Goal: Task Accomplishment & Management: Complete application form

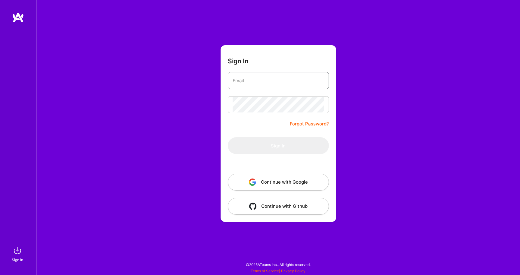
type input "[EMAIL_ADDRESS][DOMAIN_NAME]"
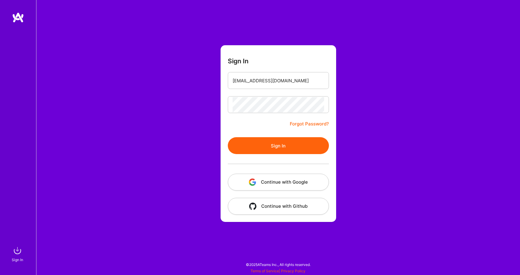
click at [257, 151] on button "Sign In" at bounding box center [278, 145] width 101 height 17
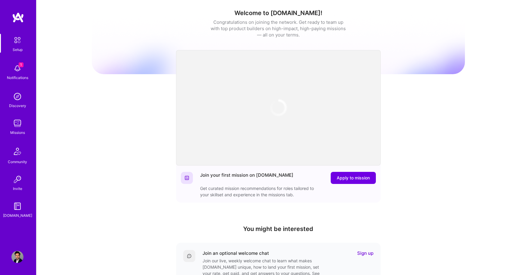
click at [18, 64] on img at bounding box center [17, 68] width 12 height 12
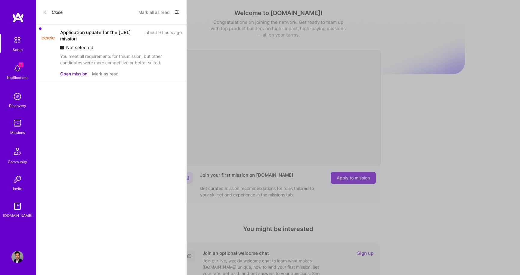
click at [98, 74] on button "Mark as read" at bounding box center [105, 73] width 26 height 6
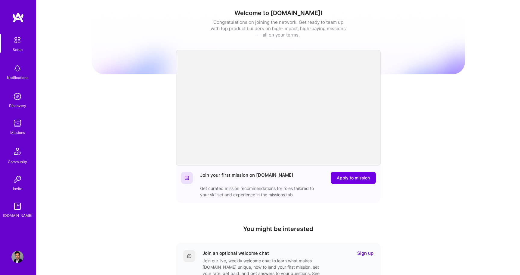
click at [20, 124] on img at bounding box center [17, 123] width 12 height 12
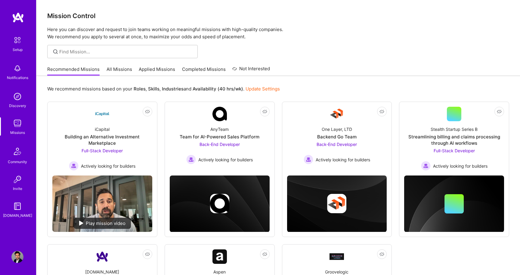
click at [124, 70] on link "All Missions" at bounding box center [120, 71] width 26 height 10
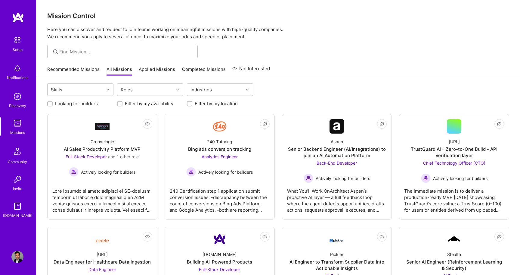
click at [352, 51] on div at bounding box center [278, 51] width 484 height 13
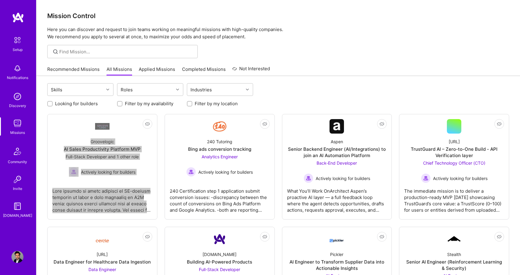
drag, startPoint x: 359, startPoint y: 151, endPoint x: 350, endPoint y: 3, distance: 147.8
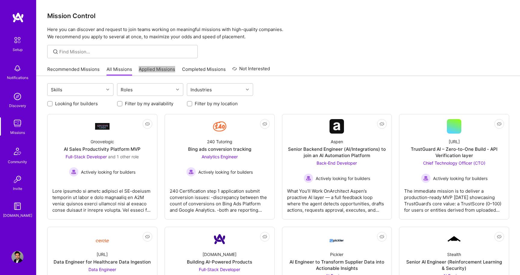
drag, startPoint x: 160, startPoint y: 67, endPoint x: 244, endPoint y: 12, distance: 101.0
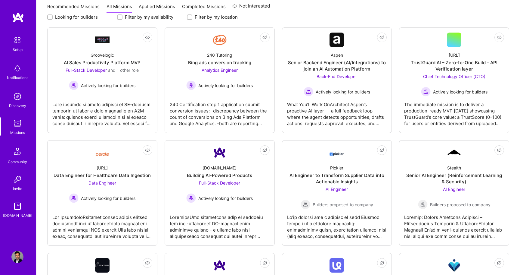
scroll to position [45, 0]
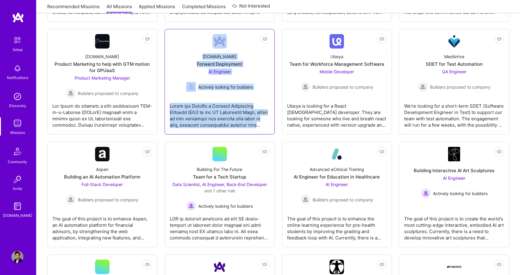
scroll to position [310, 0]
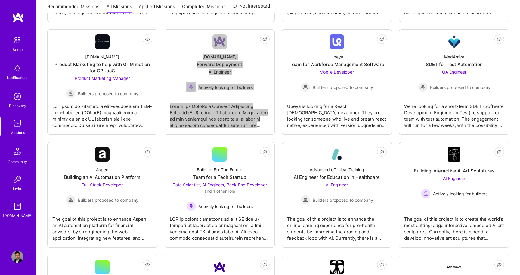
drag, startPoint x: 228, startPoint y: 155, endPoint x: 317, endPoint y: 0, distance: 178.5
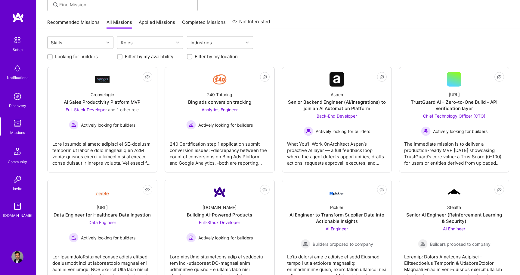
scroll to position [3, 0]
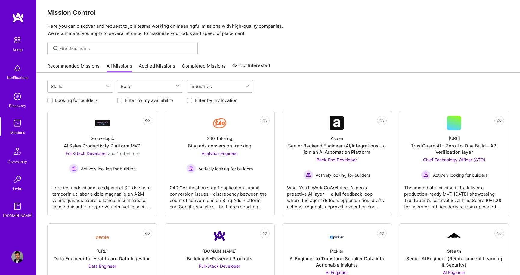
click at [17, 252] on img at bounding box center [17, 256] width 12 height 12
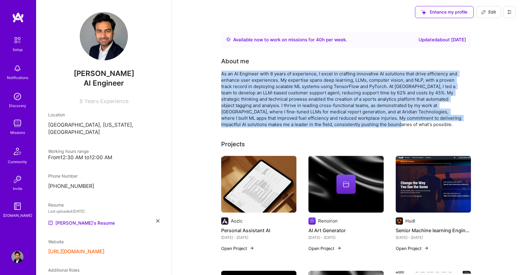
drag, startPoint x: 222, startPoint y: 74, endPoint x: 381, endPoint y: 127, distance: 168.1
click at [381, 127] on div "As an AI Engineer with 8 years of experience, I excel in crafting innovative AI…" at bounding box center [341, 98] width 241 height 57
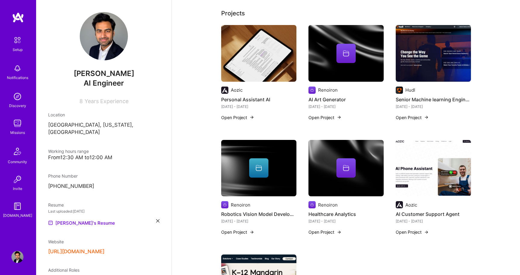
scroll to position [198, 0]
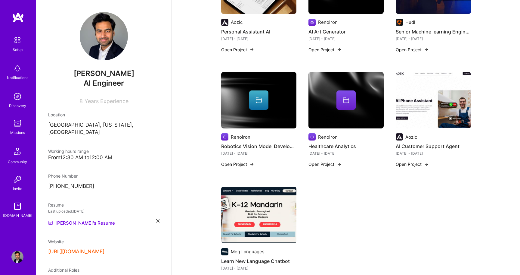
click at [330, 163] on button "Open Project" at bounding box center [325, 164] width 33 height 6
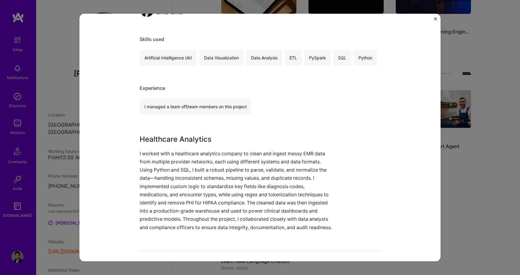
scroll to position [124, 0]
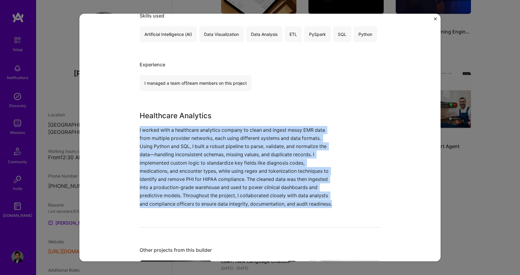
drag, startPoint x: 140, startPoint y: 128, endPoint x: 341, endPoint y: 222, distance: 221.5
click at [341, 222] on div "Healthcare Analytics Renoiron Artifical Intelligence / Machine Learning, Health…" at bounding box center [260, 243] width 241 height 683
copy p "I worked with a healthcare analytics company to clean and ingest messy EMR data…"
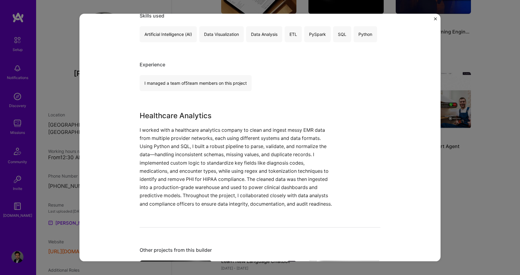
click at [496, 132] on div "Healthcare Analytics Renoiron Artifical Intelligence / Machine Learning, Health…" at bounding box center [260, 137] width 520 height 275
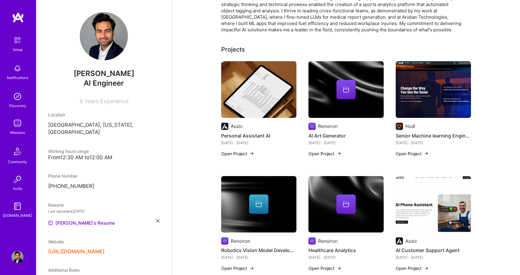
scroll to position [94, 0]
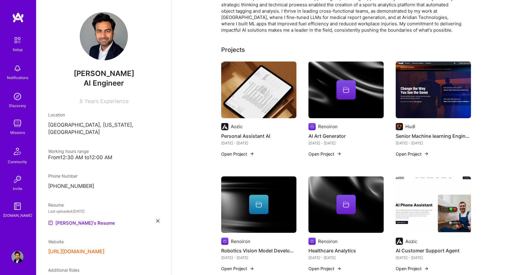
click at [248, 152] on button "Open Project" at bounding box center [237, 154] width 33 height 6
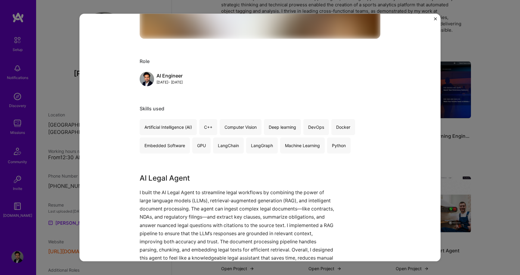
scroll to position [343, 0]
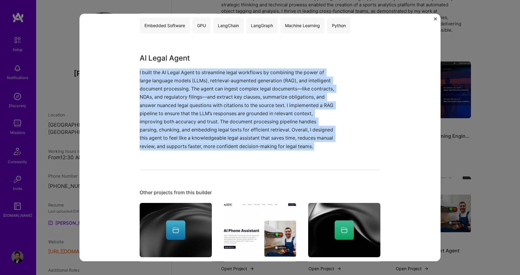
drag, startPoint x: 139, startPoint y: 72, endPoint x: 176, endPoint y: 182, distance: 116.0
click at [176, 182] on div "Personal Assistant AI Aozic Artifical Intelligence / Machine Learning, B2B Role…" at bounding box center [259, 137] width 361 height 247
copy div "I built the AI Legal Agent to streamline legal workflows by combining the power…"
click at [435, 19] on img "Close" at bounding box center [435, 18] width 3 height 3
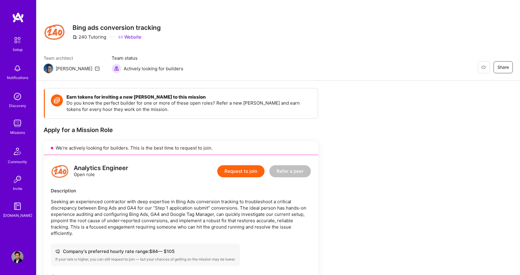
click at [244, 169] on button "Request to join" at bounding box center [240, 171] width 47 height 12
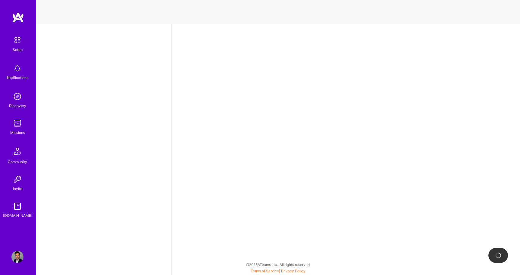
select select "US"
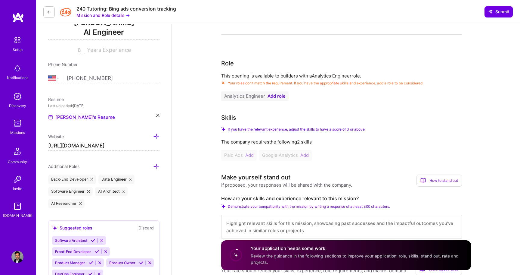
scroll to position [52, 0]
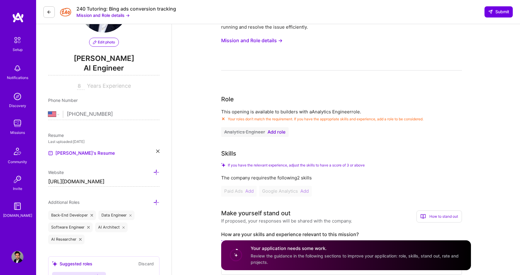
click at [275, 131] on span "Add role" at bounding box center [277, 131] width 18 height 5
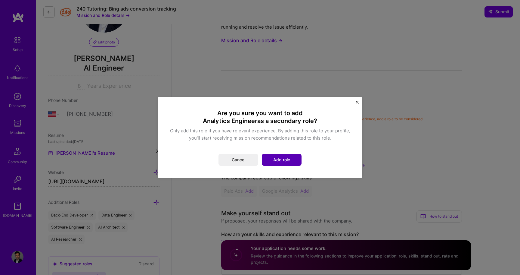
click at [279, 160] on button "Add role" at bounding box center [282, 160] width 40 height 12
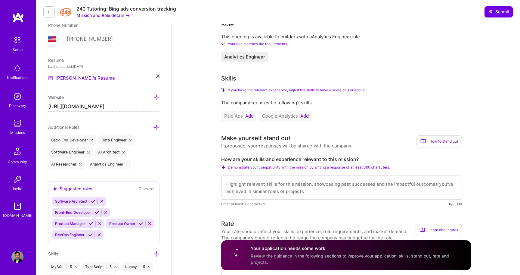
scroll to position [131, 0]
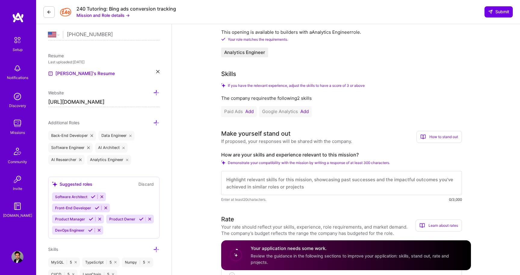
click at [252, 110] on button "Add" at bounding box center [249, 111] width 8 height 5
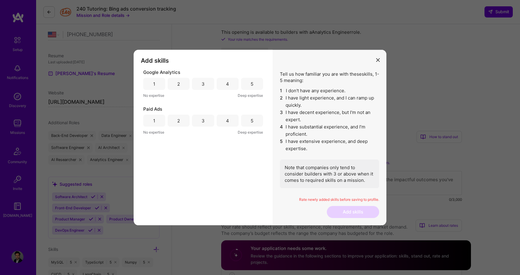
click at [254, 86] on div "5" at bounding box center [252, 84] width 22 height 12
click at [255, 119] on div "5" at bounding box center [252, 120] width 22 height 12
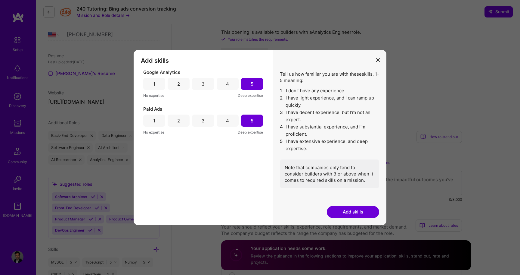
click at [362, 210] on button "Add skills" at bounding box center [353, 212] width 52 height 12
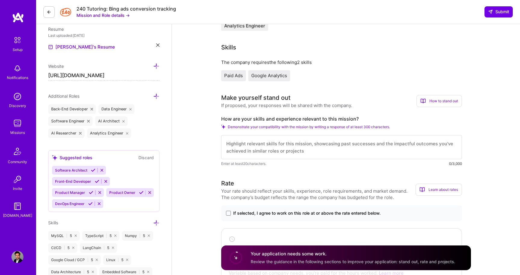
scroll to position [158, 0]
drag, startPoint x: 358, startPoint y: 117, endPoint x: 215, endPoint y: 119, distance: 143.0
copy label "How are your skills and experience relevant to this mission?"
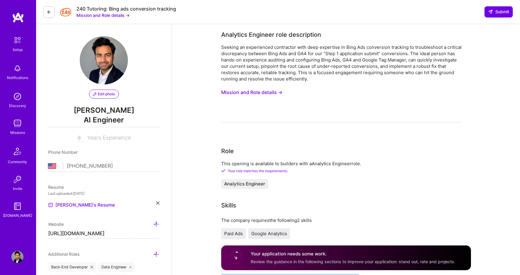
click at [113, 14] on button "Mission and Role details →" at bounding box center [102, 15] width 53 height 6
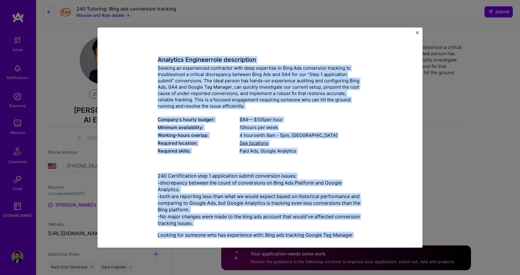
scroll to position [30, 0]
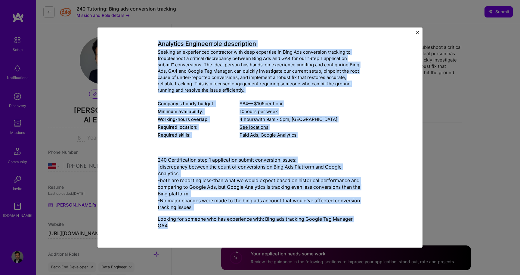
drag, startPoint x: 159, startPoint y: 59, endPoint x: 218, endPoint y: 231, distance: 181.1
click at [218, 231] on div "Mission Description and Role Details Analytics Engineer role description Seekin…" at bounding box center [260, 122] width 205 height 222
copy div "Analytics Engineer role description Seeking an experienced contractor with deep…"
click at [418, 32] on img "Close" at bounding box center [417, 32] width 3 height 3
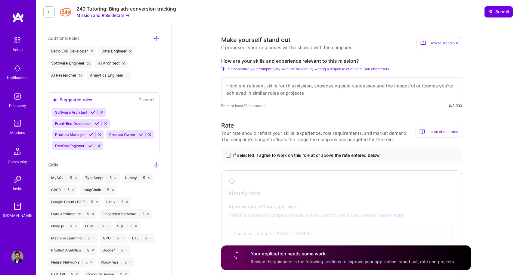
scroll to position [217, 0]
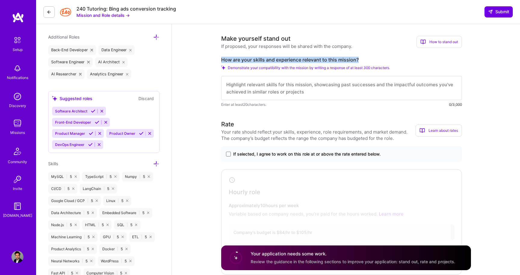
drag, startPoint x: 358, startPoint y: 59, endPoint x: 222, endPoint y: 58, distance: 135.8
click at [222, 58] on label "How are your skills and experience relevant to this mission?" at bounding box center [341, 60] width 241 height 6
copy label "How are your skills and experience relevant to this mission?"
click at [260, 84] on textarea at bounding box center [341, 88] width 241 height 24
click at [119, 16] on button "Mission and Role details →" at bounding box center [102, 15] width 53 height 6
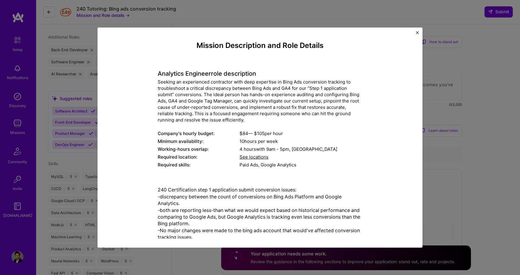
scroll to position [30, 0]
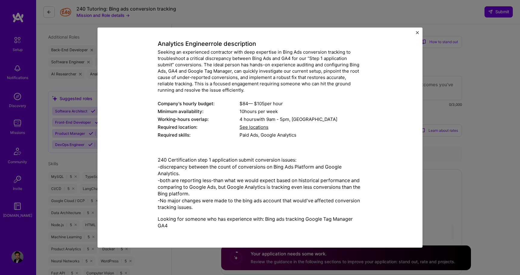
click at [452, 164] on div "Mission Description and Role Details Analytics Engineer role description Seekin…" at bounding box center [260, 137] width 520 height 275
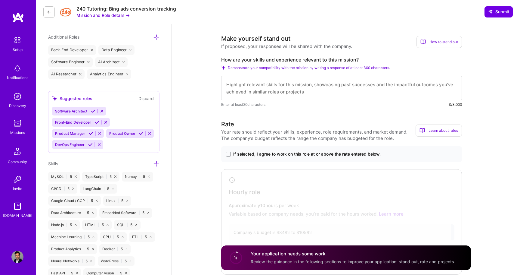
click at [266, 90] on textarea at bounding box center [341, 88] width 241 height 24
click at [107, 19] on div "240 Tutoring: Bing ads conversion tracking Mission and Role details → Submit" at bounding box center [278, 12] width 484 height 24
click at [107, 17] on button "Mission and Role details →" at bounding box center [102, 15] width 53 height 6
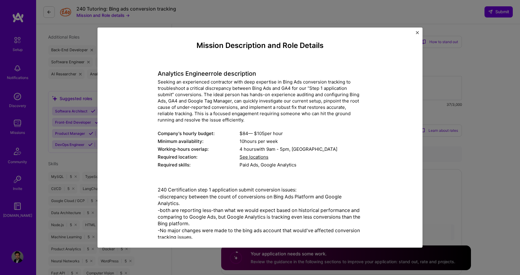
click at [464, 73] on div "Mission Description and Role Details Analytics Engineer role description Seekin…" at bounding box center [260, 137] width 520 height 275
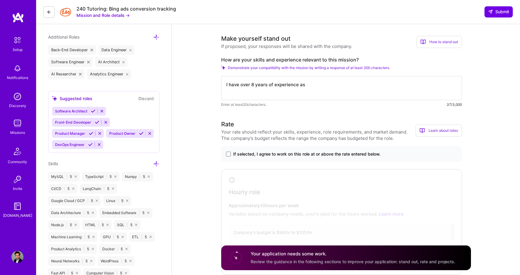
click at [330, 84] on textarea "I have over 8 years of experience as" at bounding box center [341, 88] width 241 height 24
paste textarea "I have deep experience working with Bing Ads, GA4, and Google Tag Manager to re…"
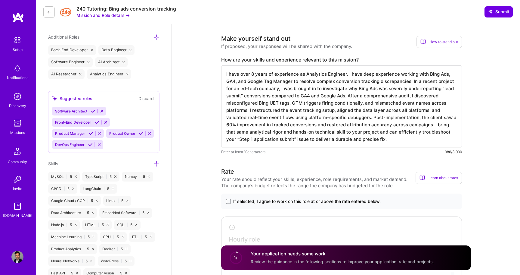
scroll to position [1, 0]
drag, startPoint x: 285, startPoint y: 138, endPoint x: 220, endPoint y: 138, distance: 65.3
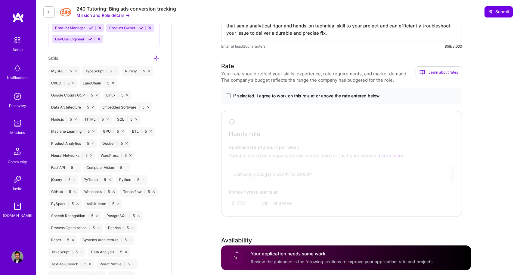
scroll to position [331, 0]
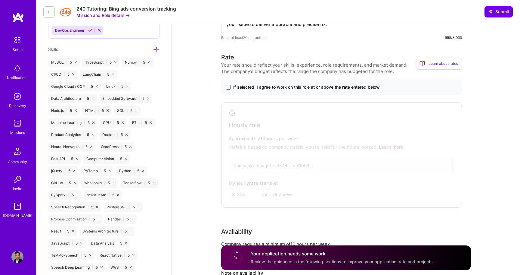
type textarea "I have over 8 years of experience as Analytics Engineer. I have deep experience…"
click at [229, 86] on span at bounding box center [228, 87] width 5 height 5
click at [0, 0] on input "If selected, I agree to work on this role at or above the rate entered below." at bounding box center [0, 0] width 0 height 0
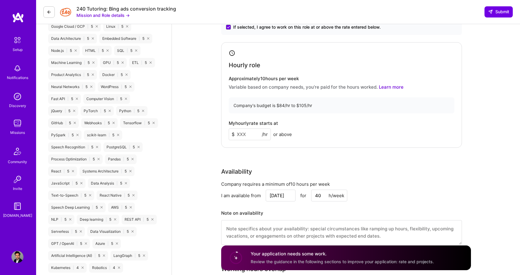
scroll to position [392, 0]
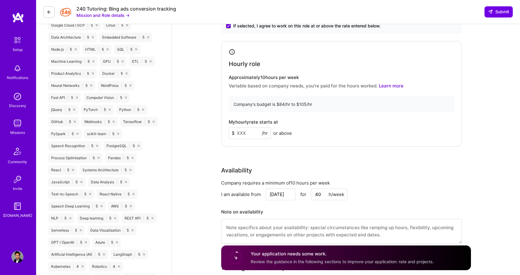
click at [246, 130] on input at bounding box center [250, 133] width 42 height 12
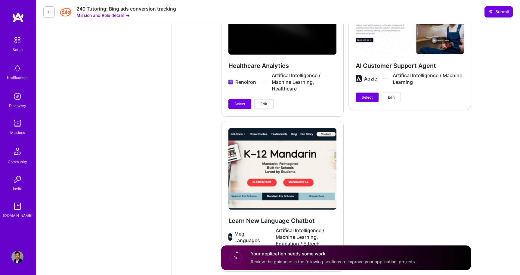
scroll to position [1104, 0]
type input "99"
click at [371, 96] on span "Select" at bounding box center [367, 96] width 11 height 5
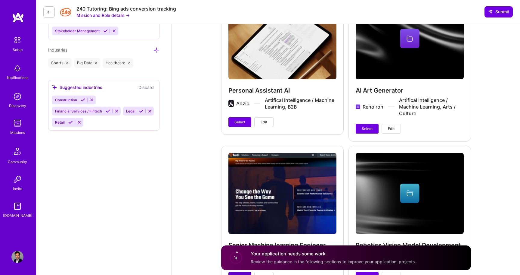
scroll to position [772, 0]
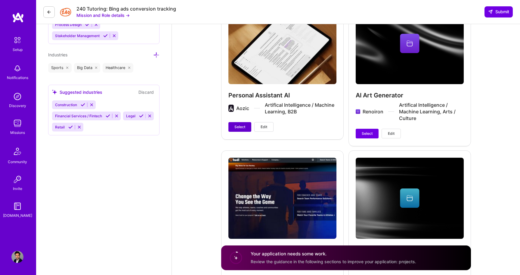
click at [239, 126] on span "Select" at bounding box center [239, 126] width 11 height 5
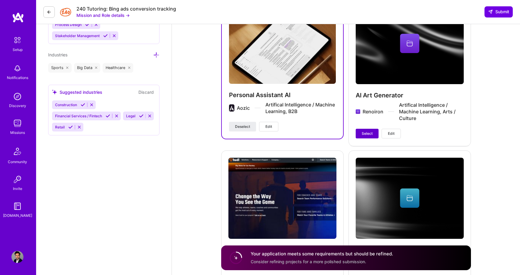
click at [366, 134] on span "Select" at bounding box center [367, 133] width 11 height 5
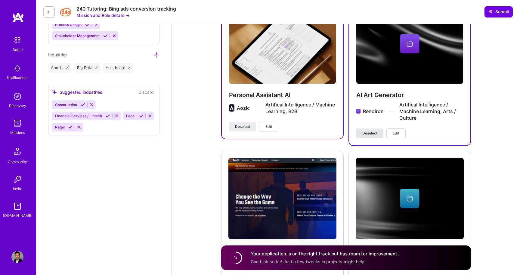
click at [366, 134] on span "Deselect" at bounding box center [369, 132] width 15 height 5
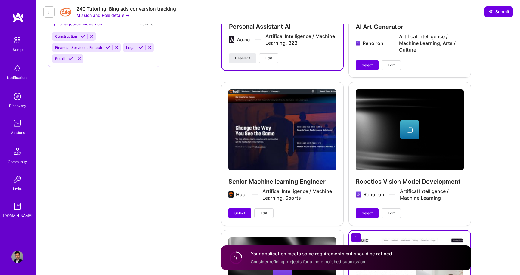
scroll to position [871, 0]
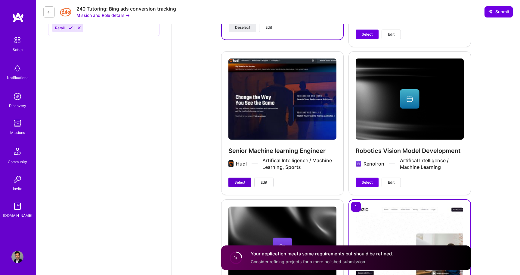
click at [243, 182] on span "Select" at bounding box center [239, 181] width 11 height 5
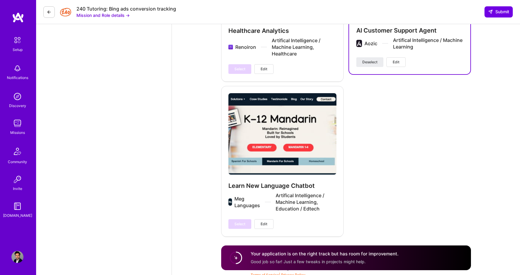
scroll to position [1142, 0]
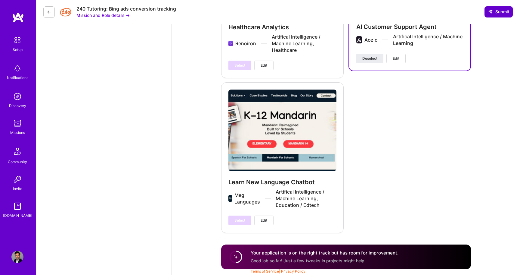
click at [503, 10] on span "Submit" at bounding box center [498, 12] width 21 height 6
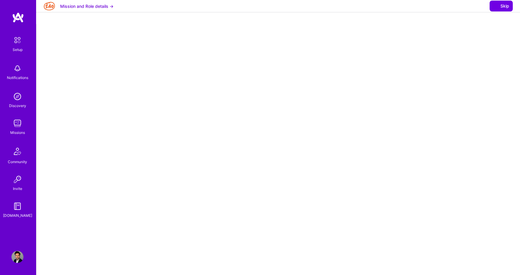
select select "US"
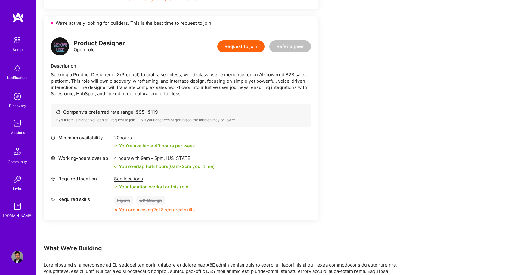
scroll to position [377, 0]
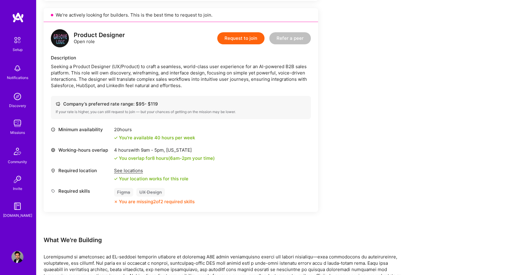
click at [253, 40] on button "Request to join" at bounding box center [240, 38] width 47 height 12
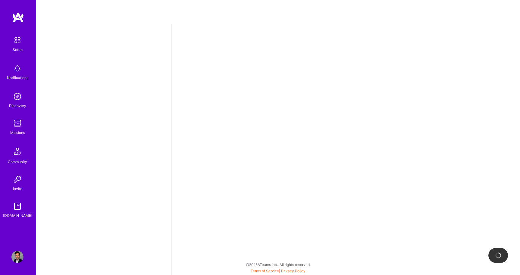
select select "US"
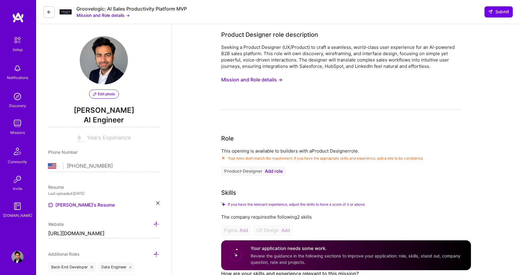
click at [113, 15] on button "Mission and Role details →" at bounding box center [102, 15] width 53 height 6
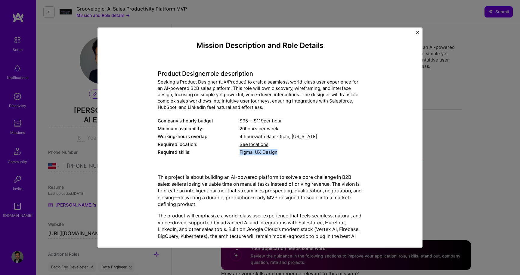
drag, startPoint x: 240, startPoint y: 152, endPoint x: 279, endPoint y: 151, distance: 39.5
click at [279, 151] on div "Figma, UX Design" at bounding box center [301, 152] width 123 height 6
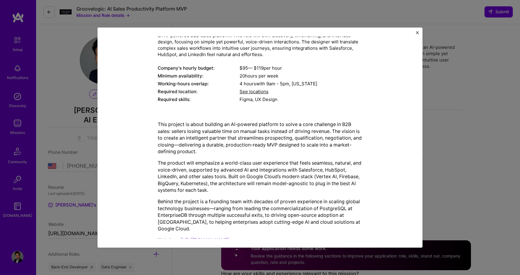
scroll to position [59, 0]
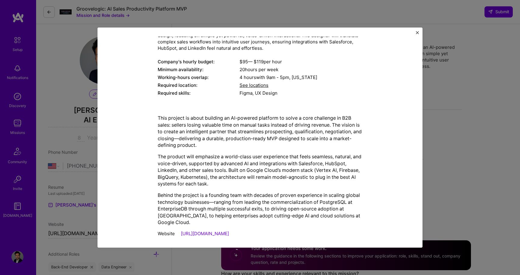
click at [418, 30] on div "Mission Description and Role Details Product Designer role description Seeking …" at bounding box center [260, 137] width 325 height 220
click at [417, 32] on img "Close" at bounding box center [417, 32] width 3 height 3
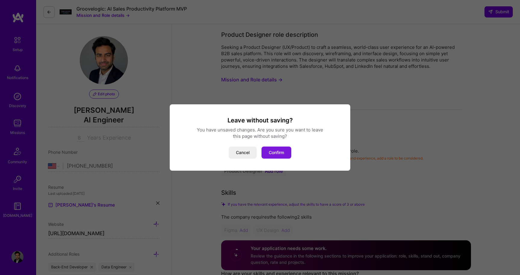
click at [275, 153] on button "Confirm" at bounding box center [277, 152] width 30 height 12
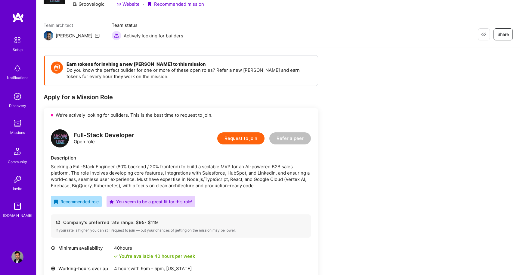
scroll to position [1, 0]
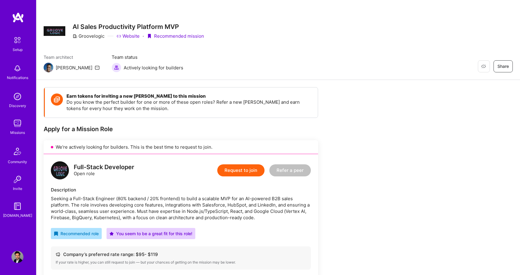
click at [234, 168] on button "Request to join" at bounding box center [240, 170] width 47 height 12
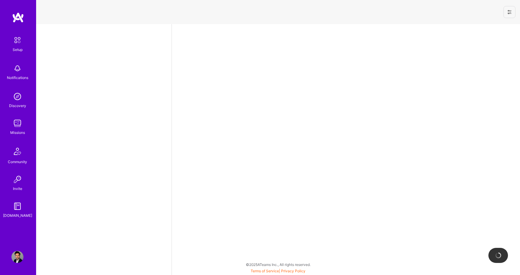
select select "US"
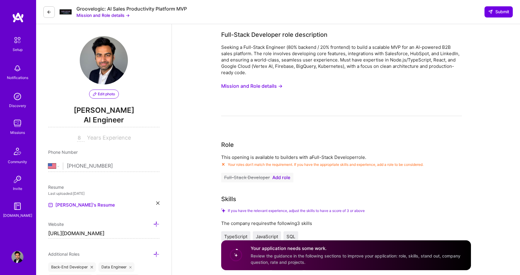
click at [112, 15] on button "Mission and Role details →" at bounding box center [102, 15] width 53 height 6
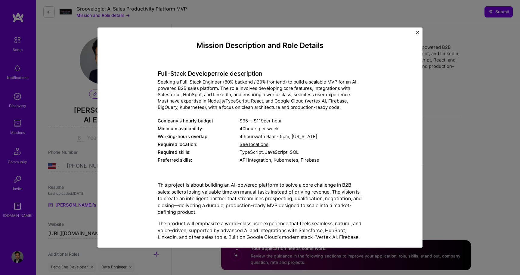
click at [418, 32] on img "Close" at bounding box center [417, 32] width 3 height 3
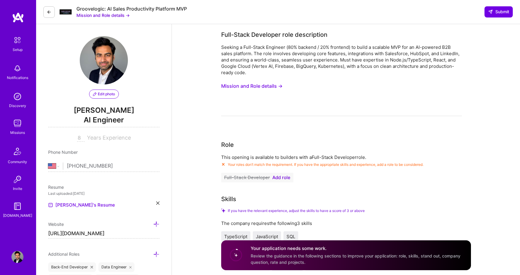
click at [282, 175] on span "Add role" at bounding box center [281, 177] width 18 height 5
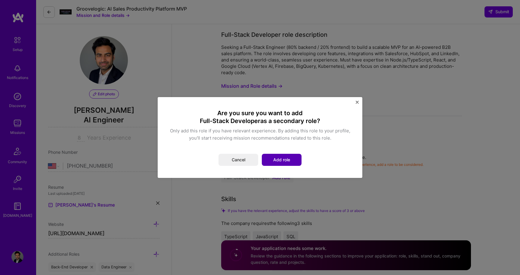
click at [282, 161] on button "Add role" at bounding box center [282, 160] width 40 height 12
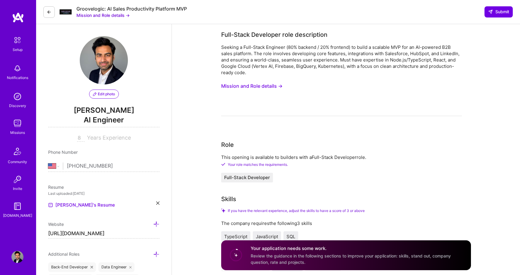
click at [92, 121] on span "AI Engineer" at bounding box center [103, 121] width 111 height 12
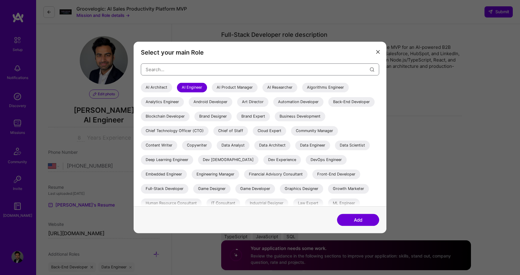
click at [169, 71] on input "modal" at bounding box center [258, 69] width 224 height 15
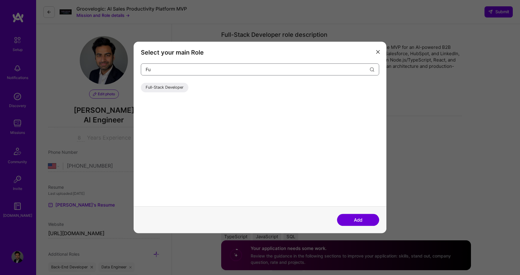
type input "F"
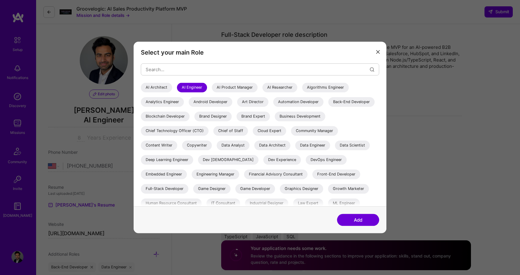
click at [378, 52] on icon "modal" at bounding box center [378, 52] width 4 height 4
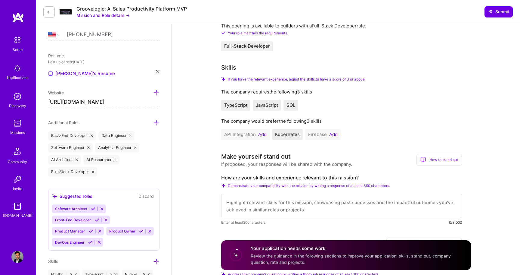
scroll to position [132, 0]
click at [263, 133] on button "Add" at bounding box center [262, 133] width 8 height 5
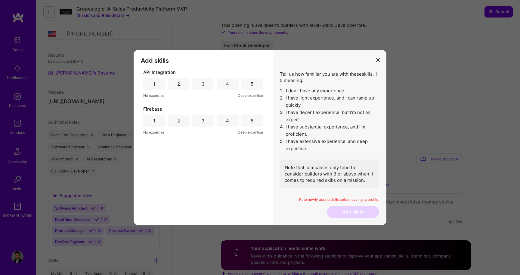
click at [249, 84] on div "5" at bounding box center [252, 84] width 22 height 12
click at [252, 120] on div "5" at bounding box center [252, 120] width 3 height 6
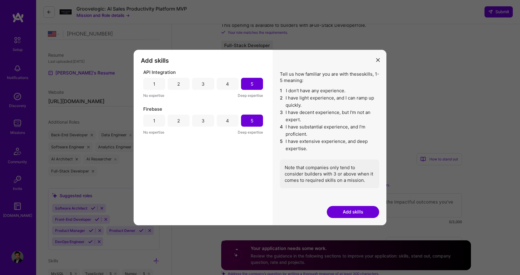
click at [364, 211] on button "Add skills" at bounding box center [353, 212] width 52 height 12
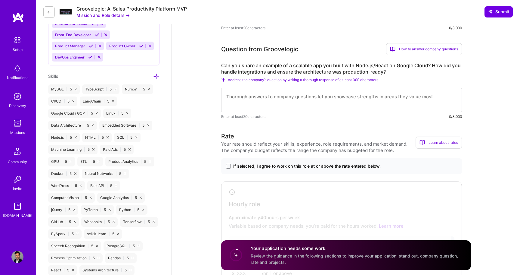
scroll to position [289, 0]
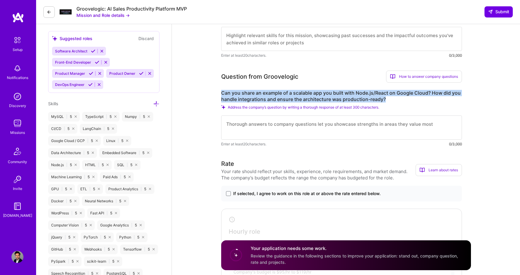
drag, startPoint x: 385, startPoint y: 100, endPoint x: 220, endPoint y: 89, distance: 165.3
copy label "Can you share an example of a scalable app you built with Node.js/React on Goog…"
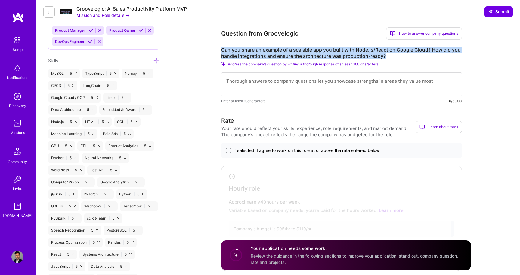
scroll to position [331, 0]
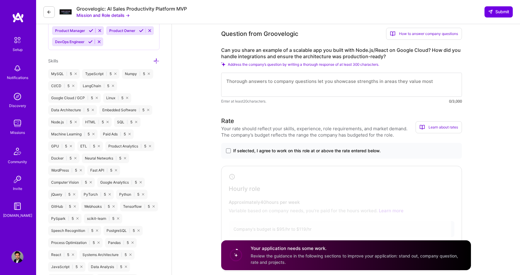
click at [285, 52] on label "Can you share an example of a scalable app you built with Node.js/React on Goog…" at bounding box center [341, 53] width 241 height 13
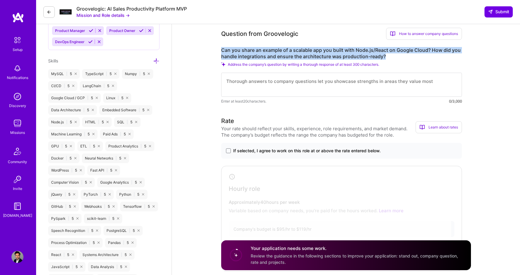
drag, startPoint x: 388, startPoint y: 56, endPoint x: 220, endPoint y: 49, distance: 167.8
copy label "Can you share an example of a scalable app you built with Node.js/React on Goog…"
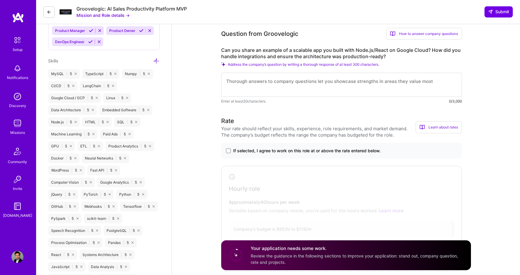
click at [384, 56] on label "Can you share an example of a scalable app you built with Node.js/React on Goog…" at bounding box center [341, 53] width 241 height 13
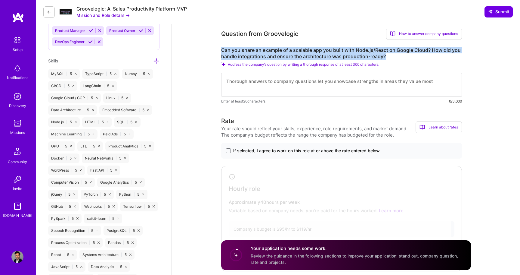
drag, startPoint x: 386, startPoint y: 56, endPoint x: 219, endPoint y: 51, distance: 166.5
copy label "Can you share an example of a scalable app you built with Node.js/React on Goog…"
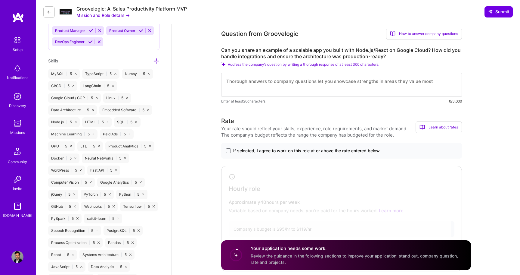
click at [241, 54] on label "Can you share an example of a scalable app you built with Node.js/React on Goog…" at bounding box center [341, 53] width 241 height 13
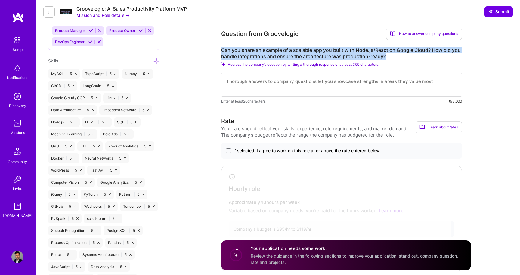
drag, startPoint x: 385, startPoint y: 55, endPoint x: 221, endPoint y: 51, distance: 163.8
click at [221, 51] on label "Can you share an example of a scalable app you built with Node.js/React on Goog…" at bounding box center [341, 53] width 241 height 13
copy label "Can you share an example of a scalable app you built with Node.js/React on Goog…"
click at [119, 17] on button "Mission and Role details →" at bounding box center [102, 15] width 53 height 6
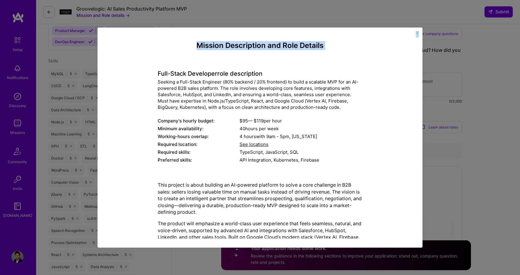
scroll to position [67, 0]
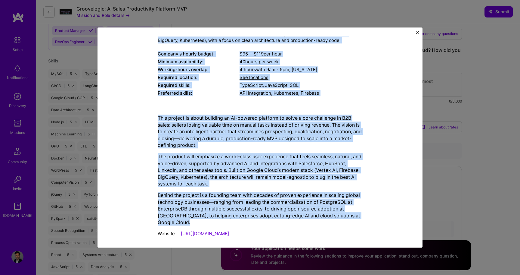
drag, startPoint x: 158, startPoint y: 73, endPoint x: 245, endPoint y: 223, distance: 173.2
click at [245, 223] on div "Mission Description and Role Details Full-Stack Developer role description Seek…" at bounding box center [260, 107] width 205 height 266
copy div "Full-Stack Developer role description Seeking a Full-Stack Engineer (80% backen…"
click at [418, 31] on img "Close" at bounding box center [417, 32] width 3 height 3
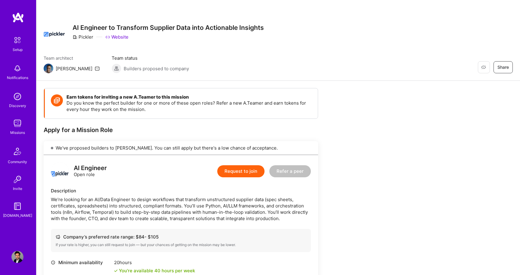
click at [240, 172] on button "Request to join" at bounding box center [240, 171] width 47 height 12
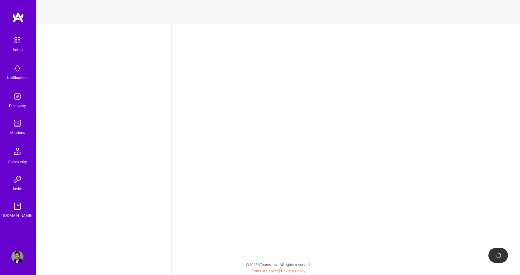
select select "US"
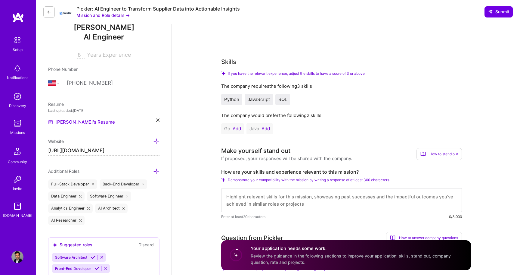
scroll to position [83, 0]
click at [237, 126] on button "Add" at bounding box center [237, 128] width 8 height 5
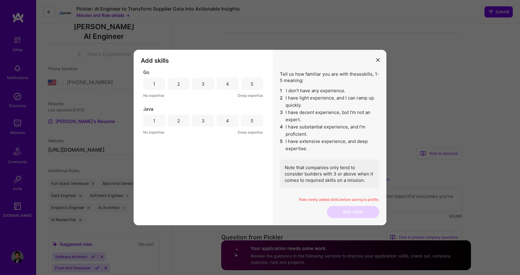
click at [254, 84] on div "5" at bounding box center [252, 84] width 22 height 12
click at [255, 120] on div "5" at bounding box center [252, 120] width 22 height 12
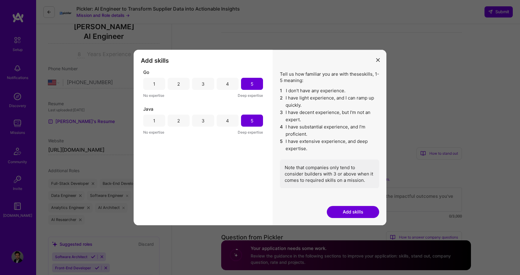
click at [351, 213] on button "Add skills" at bounding box center [353, 212] width 52 height 12
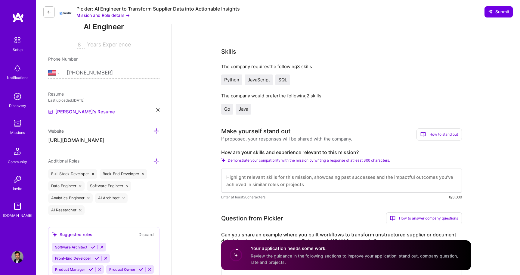
scroll to position [96, 0]
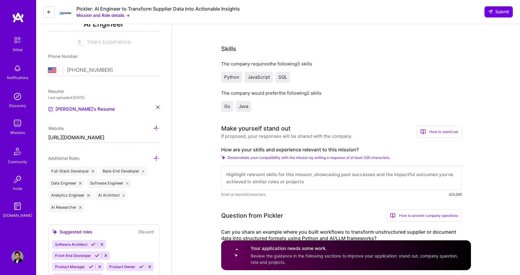
click at [222, 94] on div "The company would prefer the following 2 skills" at bounding box center [341, 93] width 241 height 6
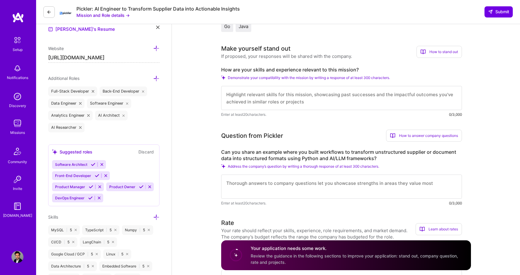
scroll to position [181, 0]
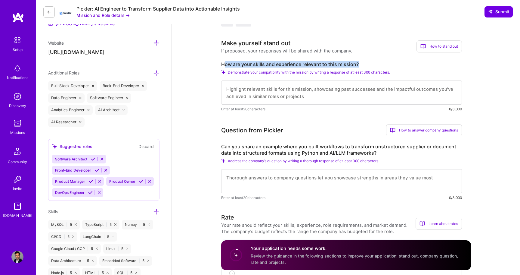
drag, startPoint x: 359, startPoint y: 64, endPoint x: 223, endPoint y: 64, distance: 136.1
click at [223, 64] on label "How are your skills and experience relevant to this mission?" at bounding box center [341, 64] width 241 height 6
copy label "ow are your skills and experience relevant to this mission?"
click at [222, 65] on label "How are your skills and experience relevant to this mission?" at bounding box center [341, 64] width 241 height 6
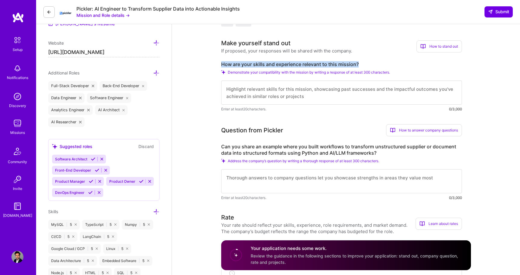
drag, startPoint x: 222, startPoint y: 65, endPoint x: 358, endPoint y: 65, distance: 136.4
click at [359, 65] on label "How are your skills and experience relevant to this mission?" at bounding box center [341, 64] width 241 height 6
copy label "How are your skills and experience relevant to this mission?"
click at [107, 14] on button "Mission and Role details →" at bounding box center [102, 15] width 53 height 6
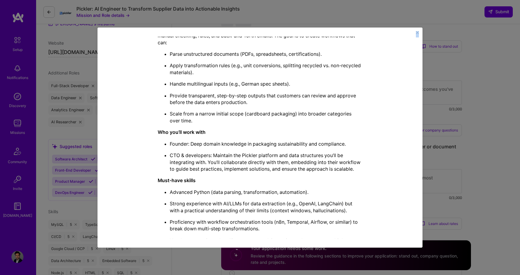
scroll to position [320, 0]
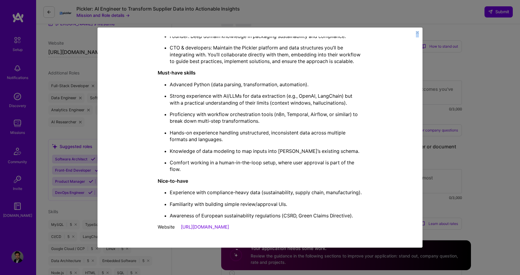
drag, startPoint x: 160, startPoint y: 74, endPoint x: 349, endPoint y: 229, distance: 244.5
copy div "AI Engineer role description We’re looking for an AI/Data Engineer to design wo…"
drag, startPoint x: 234, startPoint y: 104, endPoint x: 438, endPoint y: 2, distance: 228.6
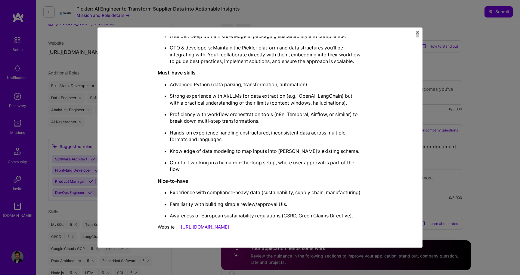
click at [0, 0] on div "Mission Description and Role Details AI Engineer role description We’re looking…" at bounding box center [260, 137] width 520 height 275
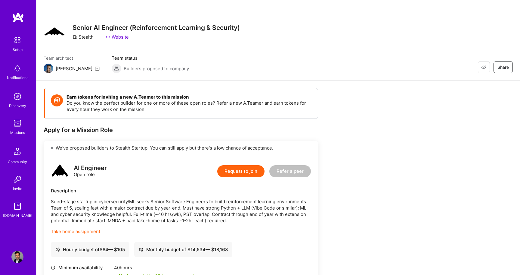
click at [240, 172] on button "Request to join" at bounding box center [240, 171] width 47 height 12
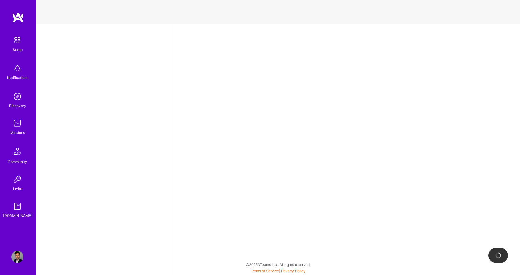
select select "US"
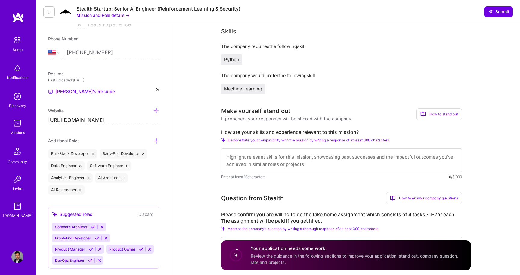
scroll to position [120, 0]
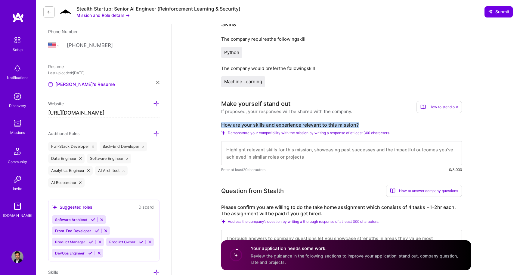
drag, startPoint x: 358, startPoint y: 124, endPoint x: 196, endPoint y: 123, distance: 162.0
copy label "How are your skills and experience relevant to this mission?"
click at [262, 155] on textarea at bounding box center [341, 153] width 241 height 24
paste textarea "Lo ipsumdolor sitame consect adip Elitsed’d eiusmod te incididuntut labor, etdo…"
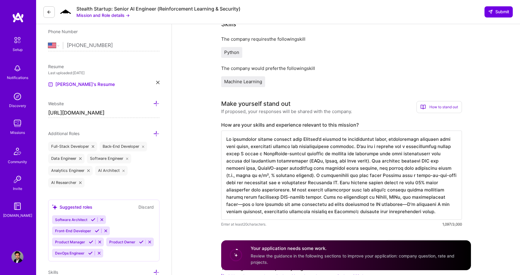
click at [342, 147] on textarea at bounding box center [341, 174] width 241 height 89
click at [300, 204] on textarea at bounding box center [341, 174] width 241 height 89
click at [362, 197] on textarea at bounding box center [341, 174] width 241 height 89
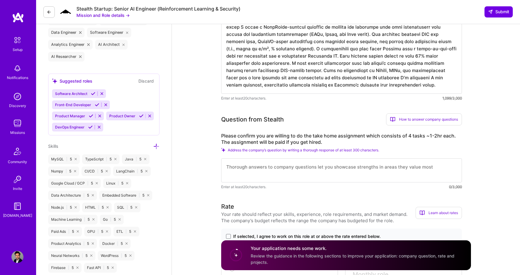
scroll to position [247, 0]
type textarea "Lo ipsumdolor sitame consect adip Elitsed’d eiusmod te incididuntut labor, etdo…"
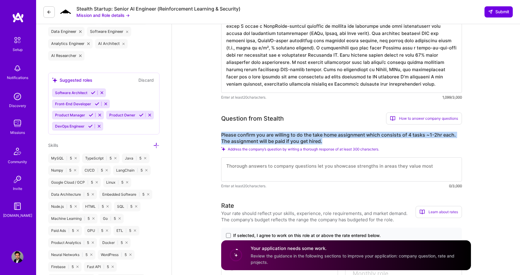
drag, startPoint x: 323, startPoint y: 142, endPoint x: 219, endPoint y: 134, distance: 104.1
copy label "Please confirm you are willing to do the take home assignment which consists of…"
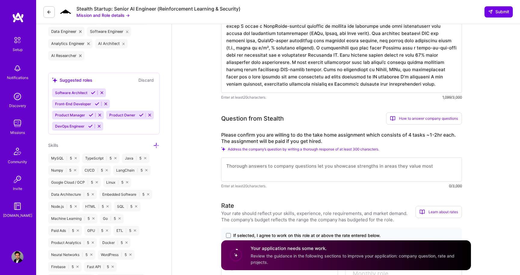
click at [281, 167] on textarea at bounding box center [341, 169] width 241 height 24
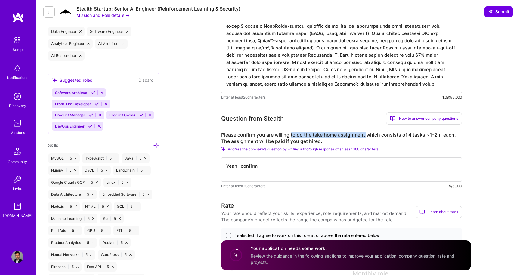
drag, startPoint x: 291, startPoint y: 135, endPoint x: 366, endPoint y: 134, distance: 75.3
click at [366, 134] on label "Please confirm you are willing to do the take home assignment which consists of…" at bounding box center [341, 138] width 241 height 13
copy label "to do the take home assignment"
click at [292, 168] on textarea "Yeah I confirm" at bounding box center [341, 169] width 241 height 24
paste textarea "to do the take home assignment"
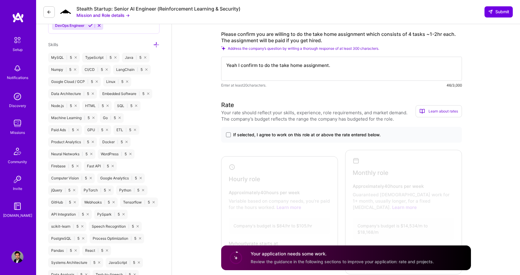
scroll to position [356, 0]
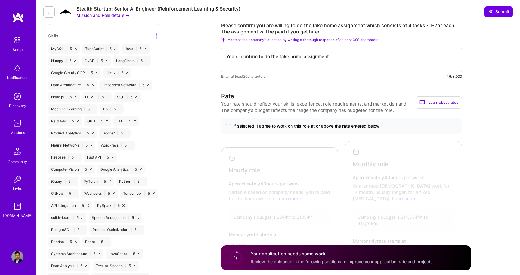
type textarea "Yeah I confirm to do the take home assignment."
click at [228, 126] on span at bounding box center [228, 125] width 5 height 5
click at [0, 0] on input "If selected, I agree to work on this role at or above the rate entered below." at bounding box center [0, 0] width 0 height 0
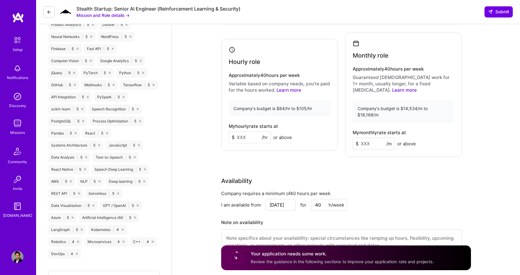
scroll to position [471, 0]
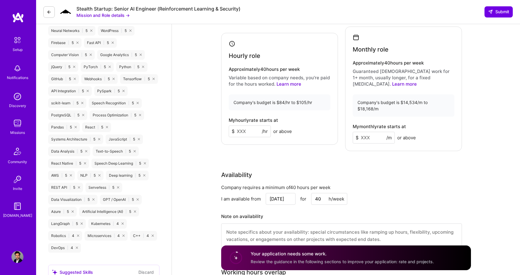
click at [243, 125] on input at bounding box center [250, 131] width 42 height 12
type input "1"
type input "99"
click at [376, 132] on input at bounding box center [374, 138] width 42 height 12
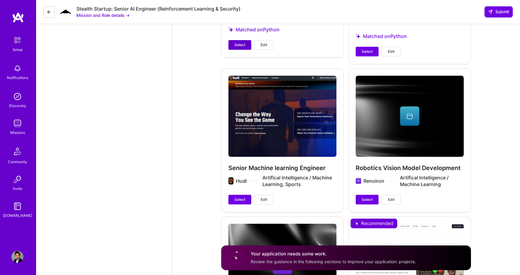
scroll to position [953, 0]
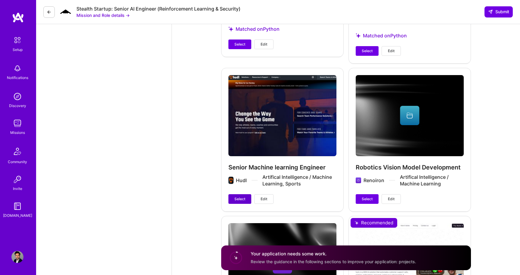
type input "17000"
click at [243, 196] on span "Select" at bounding box center [239, 198] width 11 height 5
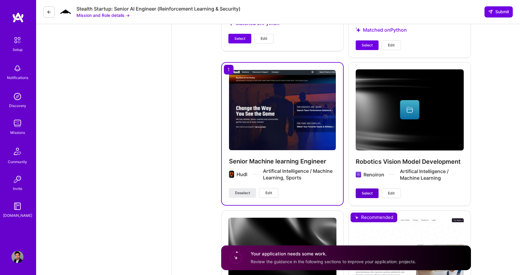
click at [362, 190] on span "Select" at bounding box center [367, 192] width 11 height 5
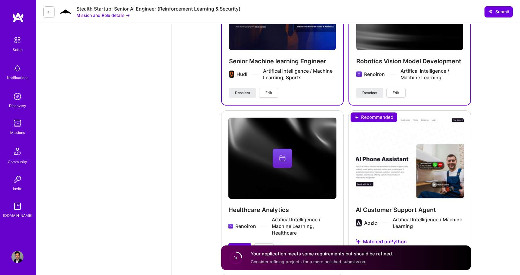
scroll to position [1058, 0]
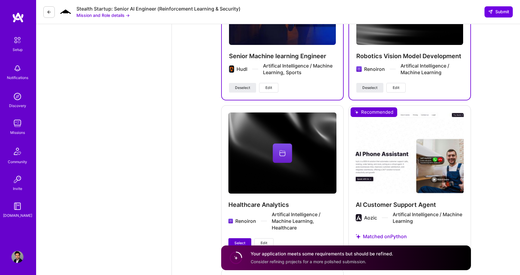
click at [242, 240] on span "Select" at bounding box center [239, 242] width 11 height 5
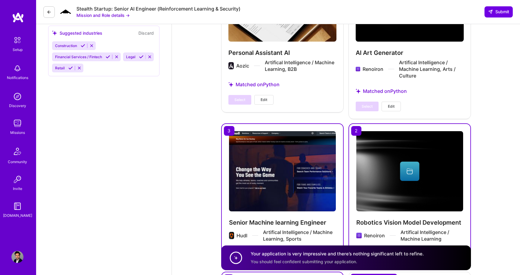
scroll to position [660, 0]
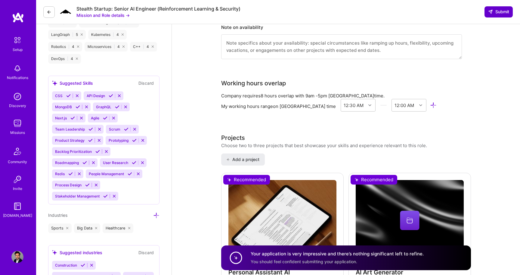
click at [499, 15] on button "Submit" at bounding box center [499, 11] width 28 height 11
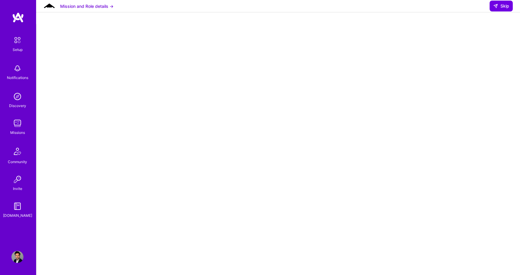
scroll to position [64, 0]
select select "US"
